Goal: Transaction & Acquisition: Book appointment/travel/reservation

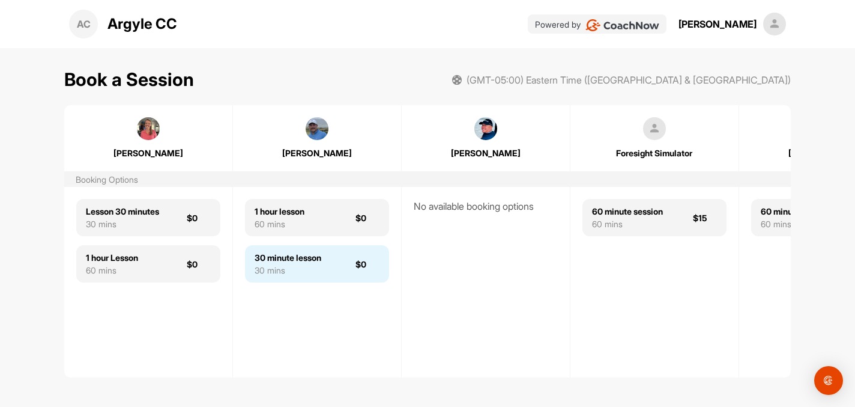
click at [309, 252] on div "30 minute lesson" at bounding box center [288, 257] width 67 height 13
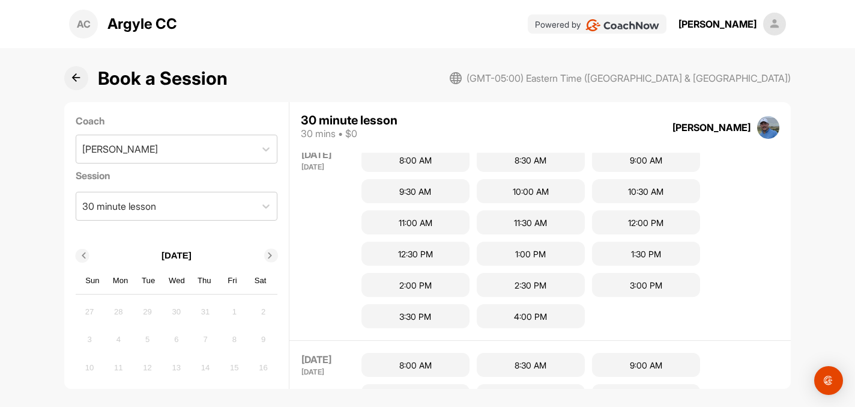
scroll to position [47, 0]
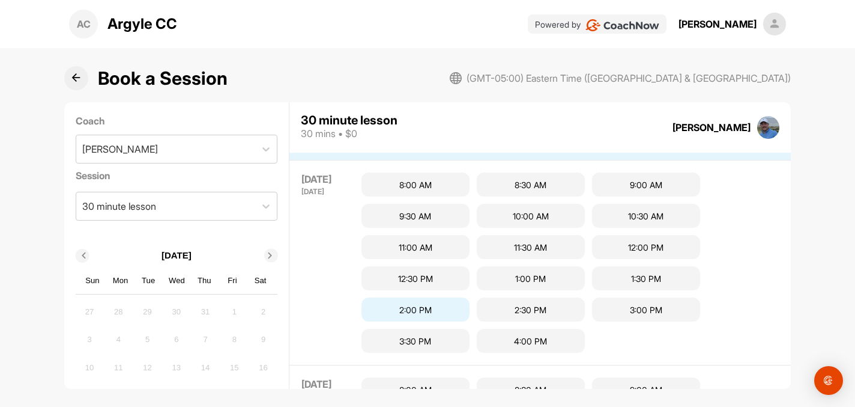
click at [411, 306] on div "2:00 PM" at bounding box center [416, 309] width 108 height 24
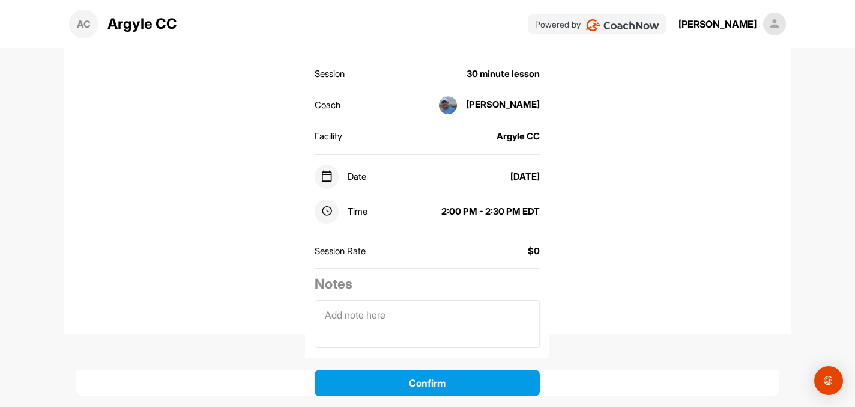
scroll to position [126, 0]
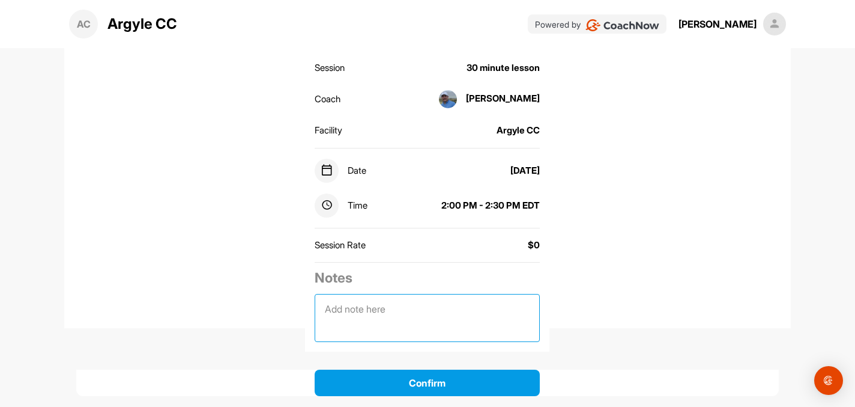
click at [332, 311] on textarea at bounding box center [427, 318] width 225 height 48
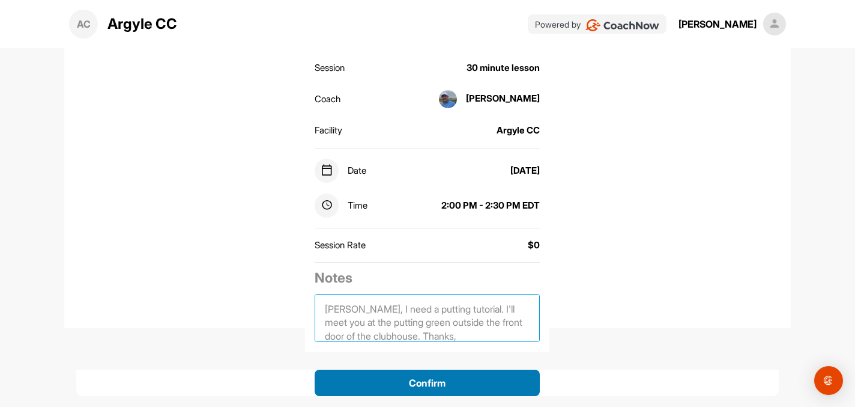
type textarea "[PERSON_NAME], I need a putting tutorial. I'll meet you at the putting green ou…"
click at [416, 384] on button "Confirm" at bounding box center [427, 382] width 225 height 26
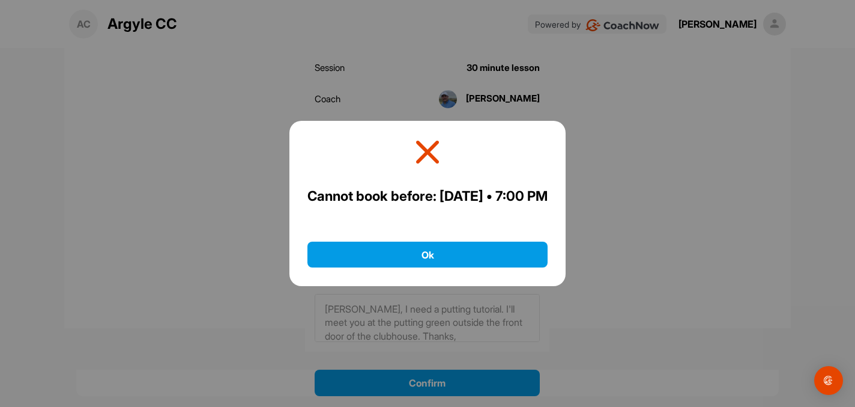
click at [423, 140] on icon at bounding box center [427, 152] width 27 height 27
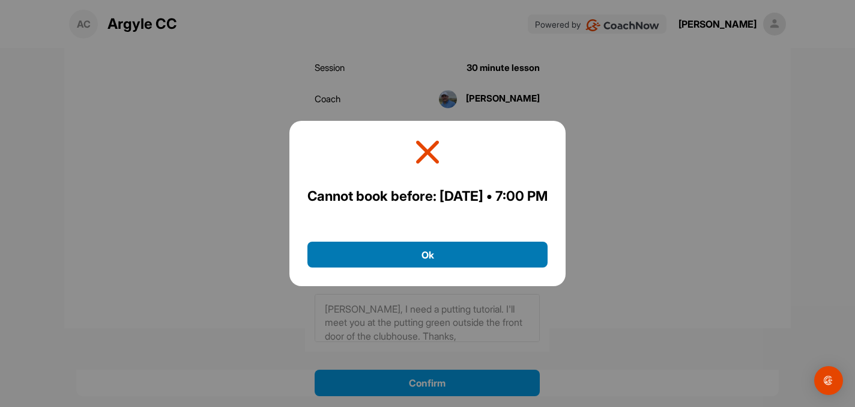
click at [431, 267] on button "Ok" at bounding box center [428, 254] width 240 height 26
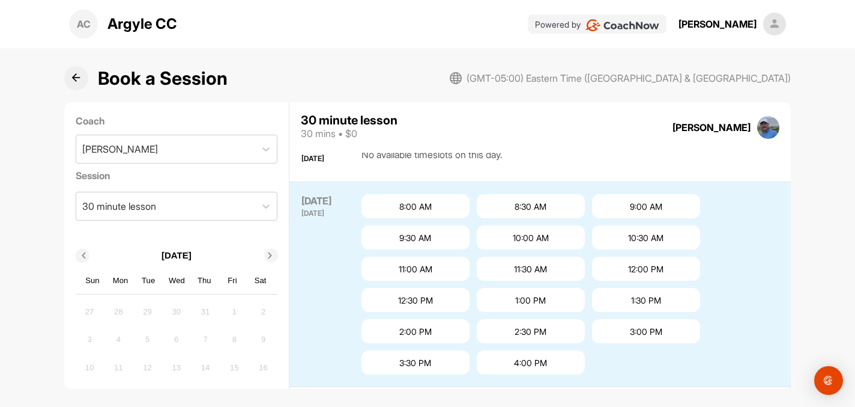
scroll to position [43, 0]
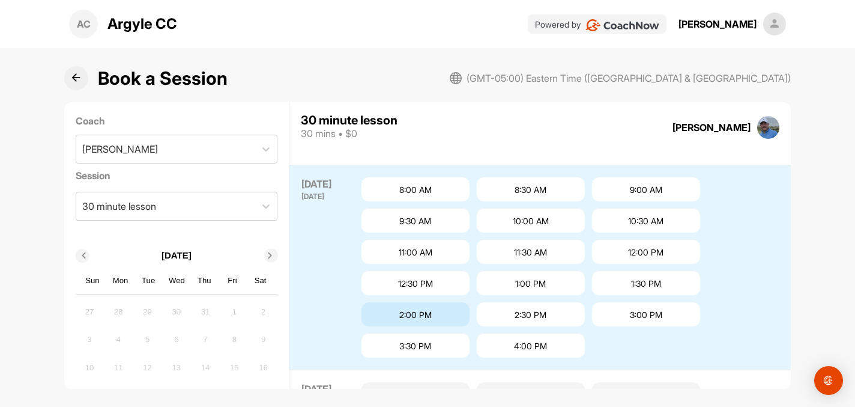
click at [411, 315] on div "2:00 PM" at bounding box center [416, 314] width 108 height 24
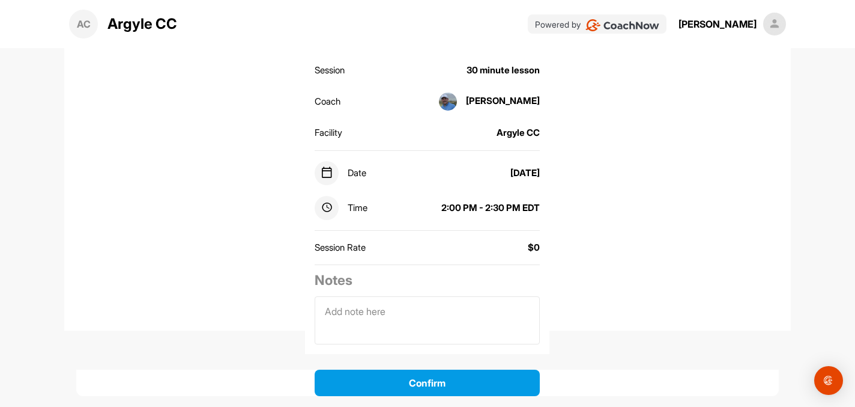
scroll to position [126, 0]
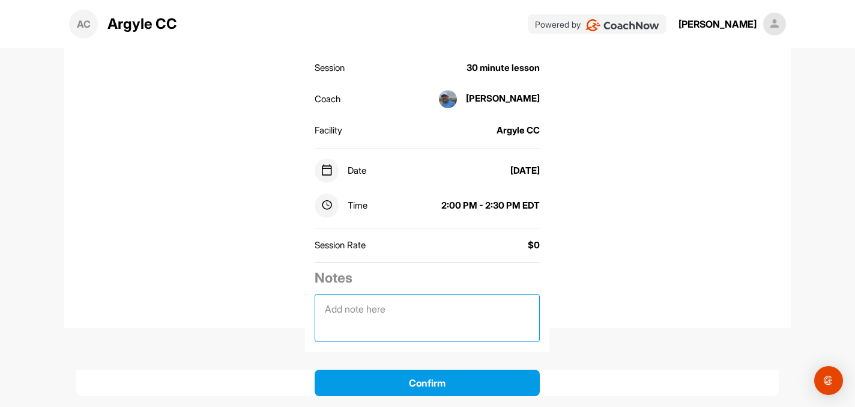
click at [351, 314] on textarea at bounding box center [427, 318] width 225 height 48
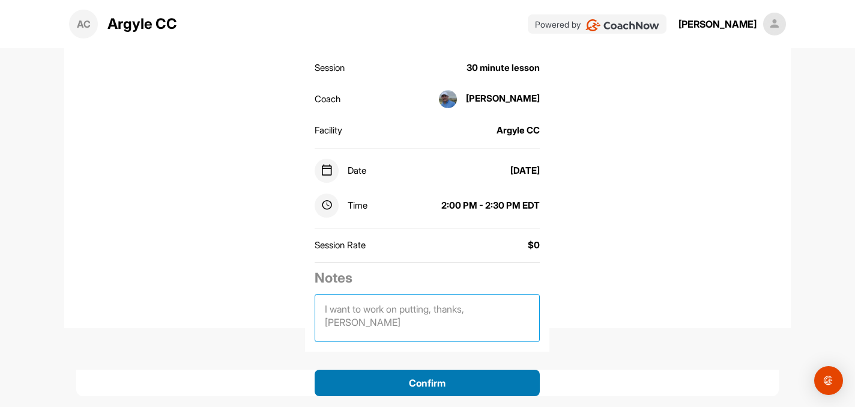
type textarea "I want to work on putting, thanks, [PERSON_NAME]"
click at [416, 386] on button "Confirm" at bounding box center [427, 382] width 225 height 26
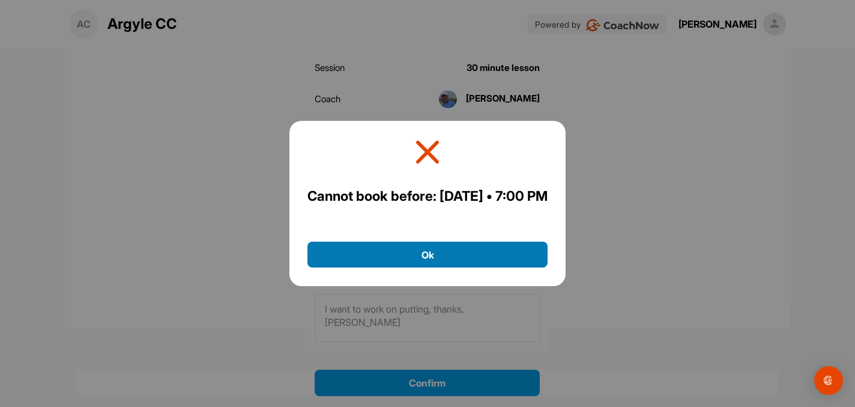
click at [426, 267] on button "Ok" at bounding box center [428, 254] width 240 height 26
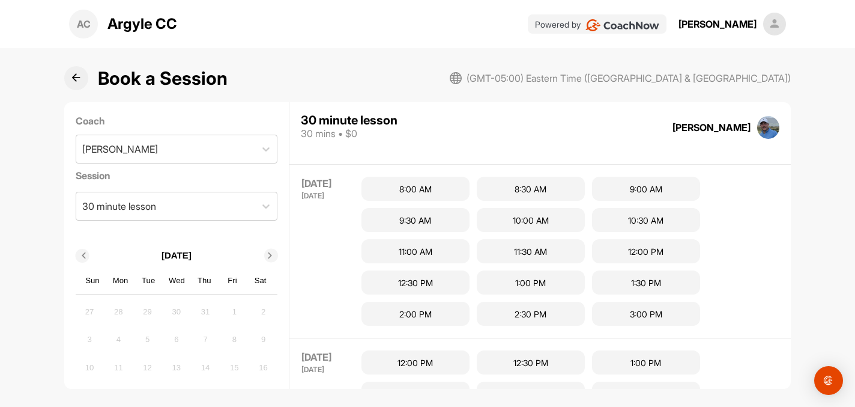
scroll to position [615, 0]
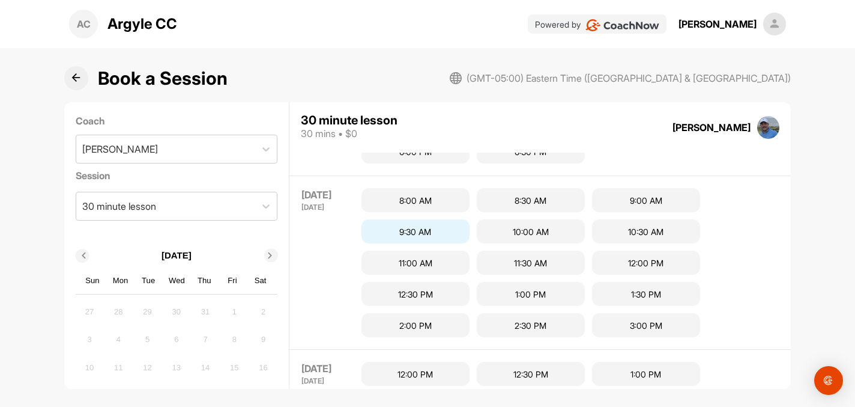
click at [404, 229] on div "9:30 AM" at bounding box center [416, 231] width 108 height 24
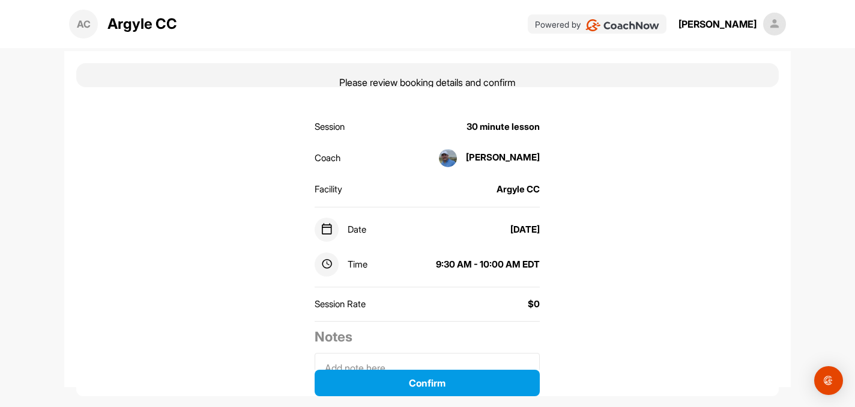
scroll to position [126, 0]
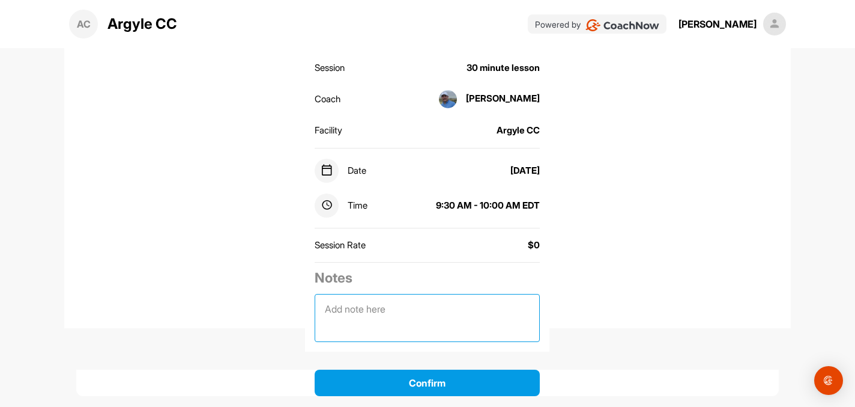
click at [340, 303] on textarea at bounding box center [427, 318] width 225 height 48
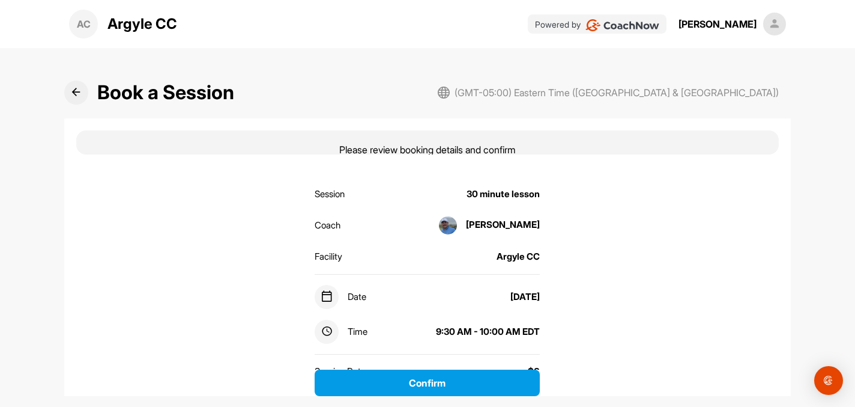
type textarea "I want to work on putting, and will meet you on the putting green outside the f…"
click at [77, 96] on icon at bounding box center [75, 92] width 9 height 9
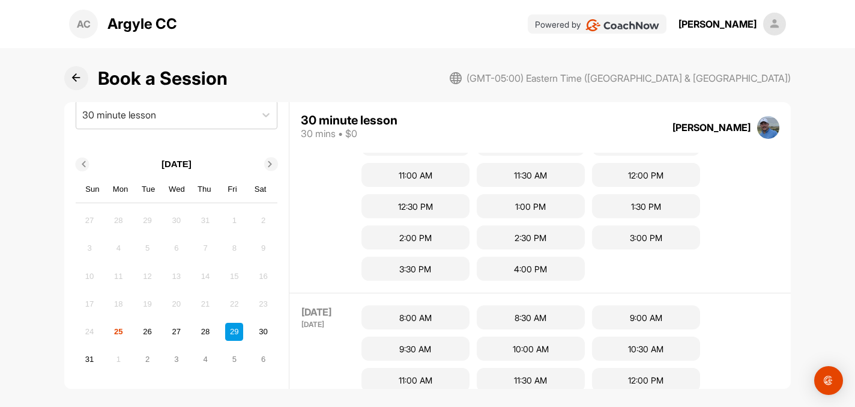
scroll to position [124, 0]
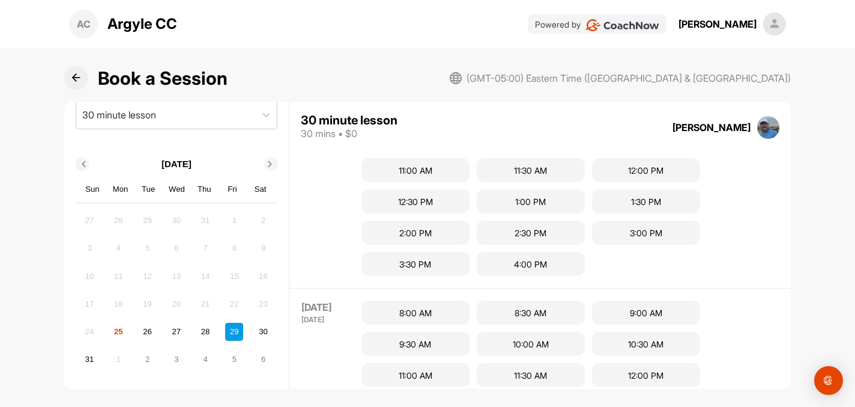
click at [118, 357] on div "1" at bounding box center [118, 359] width 18 height 18
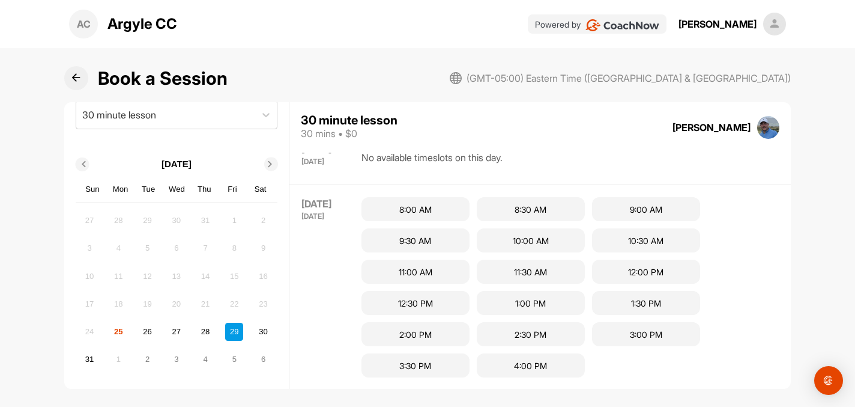
scroll to position [1181, 0]
